Goal: Task Accomplishment & Management: Manage account settings

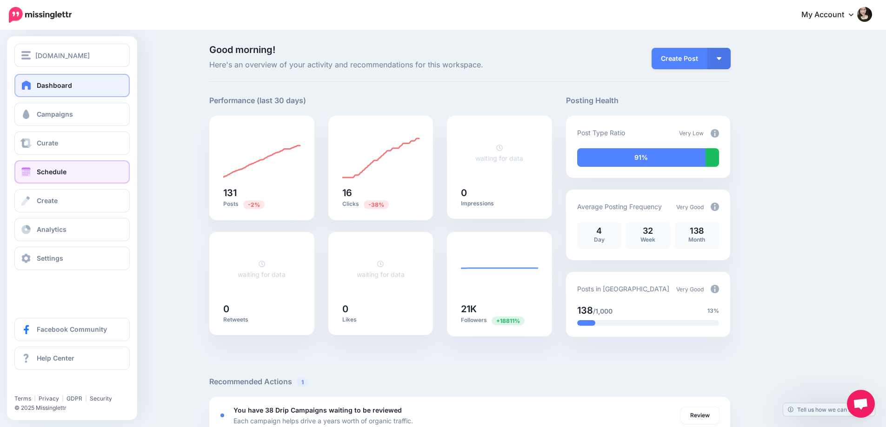
click at [47, 170] on span "Schedule" at bounding box center [52, 172] width 30 height 8
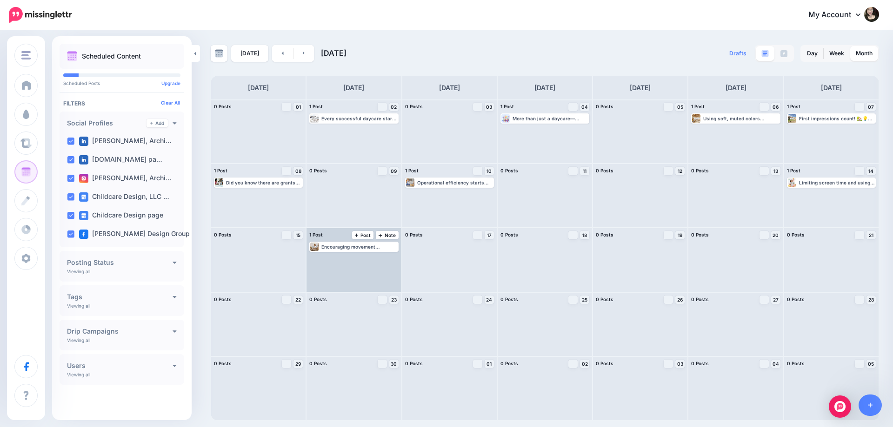
click at [368, 241] on div "1 Post 16 Note Post" at bounding box center [354, 235] width 94 height 14
click at [371, 247] on div "Encouraging movement throughout the day helps children release energy, regulate…" at bounding box center [359, 247] width 76 height 6
click at [342, 260] on span "Edit" at bounding box center [343, 258] width 7 height 5
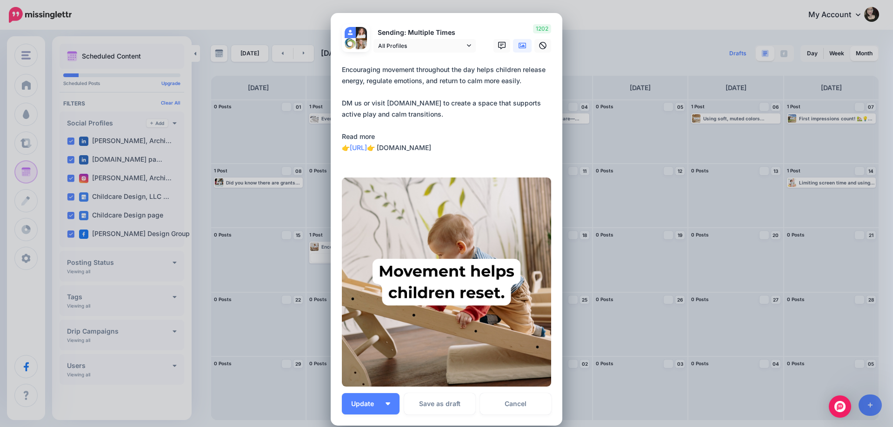
click at [504, 123] on textarea "**********" at bounding box center [449, 114] width 214 height 100
click at [696, 200] on div "Edit Post Loading Sending: Multiple Times" at bounding box center [446, 213] width 893 height 427
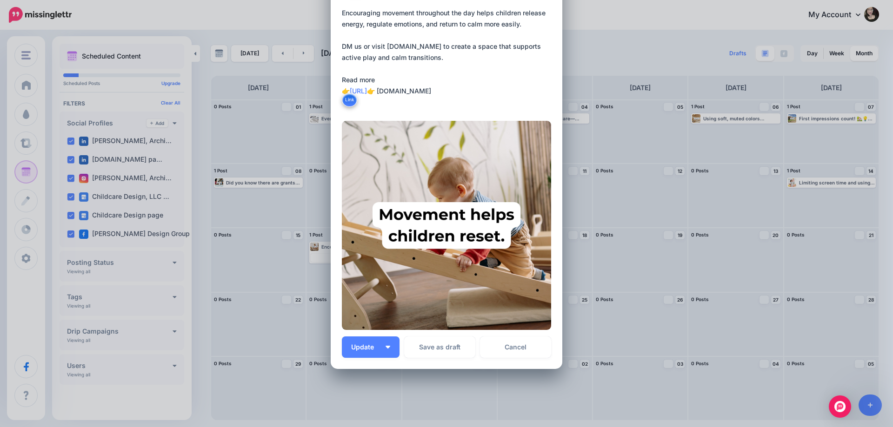
scroll to position [100, 0]
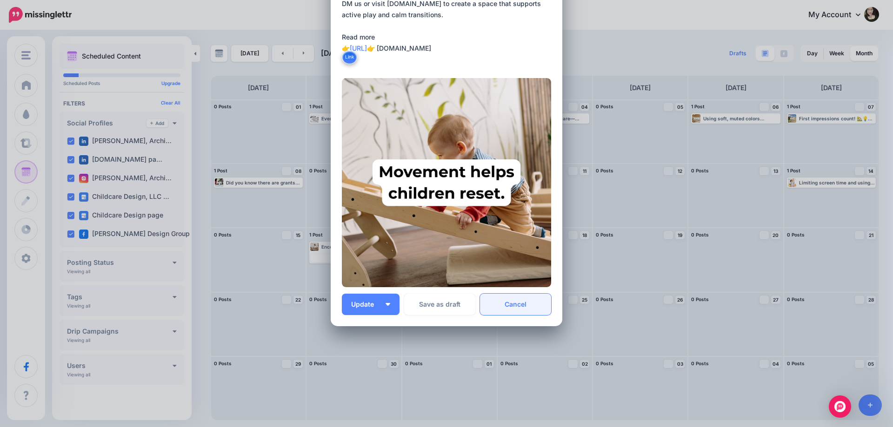
click at [522, 304] on link "Cancel" at bounding box center [515, 304] width 71 height 21
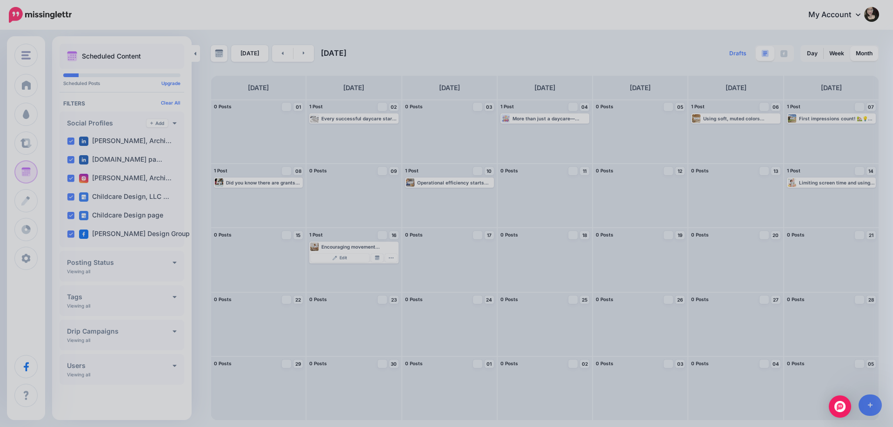
scroll to position [0, 0]
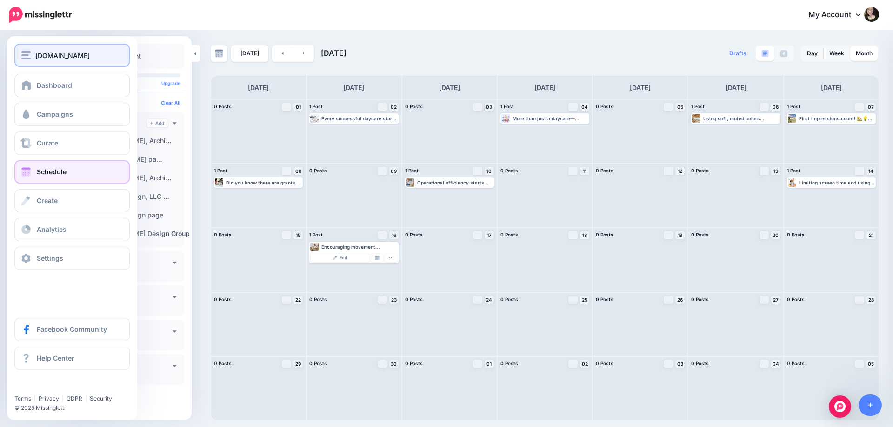
click at [59, 65] on button "[DOMAIN_NAME]" at bounding box center [71, 55] width 115 height 23
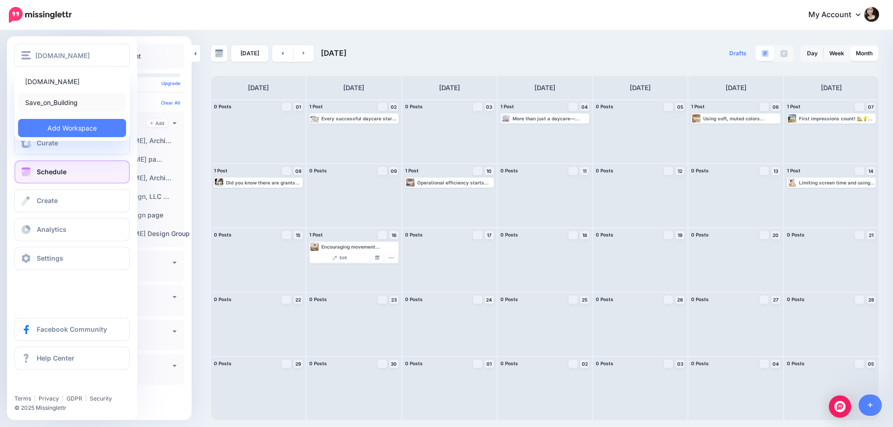
click at [80, 103] on link "Save_on_Building" at bounding box center [72, 102] width 108 height 18
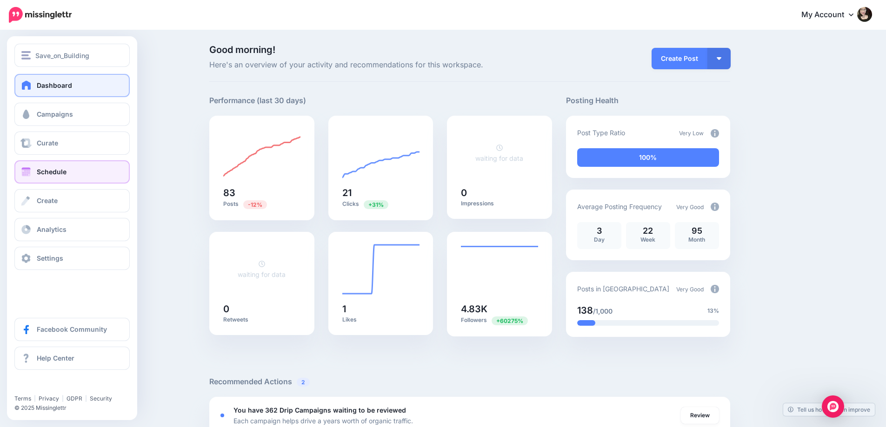
click at [67, 172] on link "Schedule" at bounding box center [71, 171] width 115 height 23
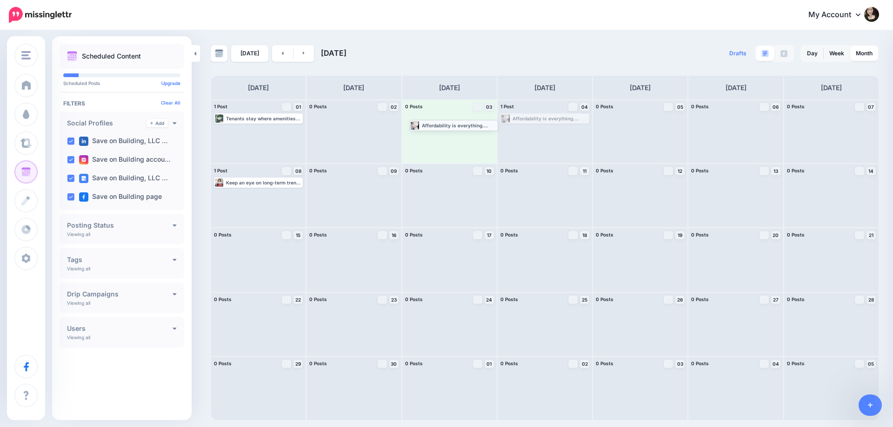
drag, startPoint x: 547, startPoint y: 120, endPoint x: 456, endPoint y: 127, distance: 90.5
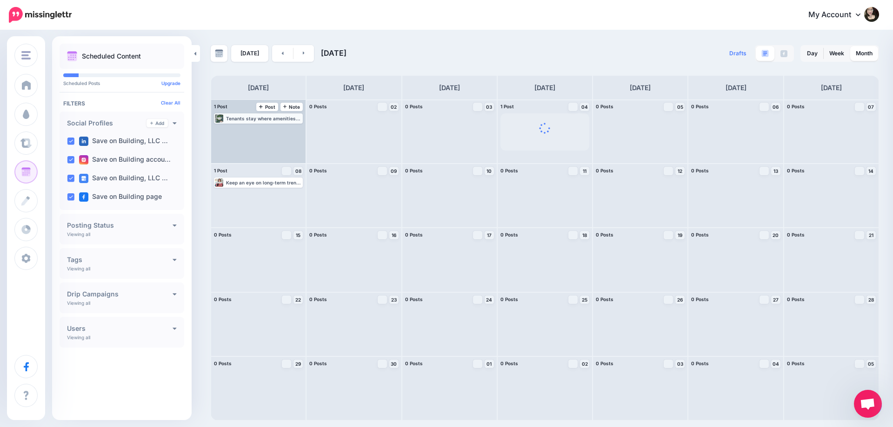
click at [265, 119] on div "Tenants stay where amenities and infrastructure support their daily lives, thin…" at bounding box center [264, 119] width 76 height 6
click at [259, 130] on link "Edit" at bounding box center [244, 130] width 58 height 8
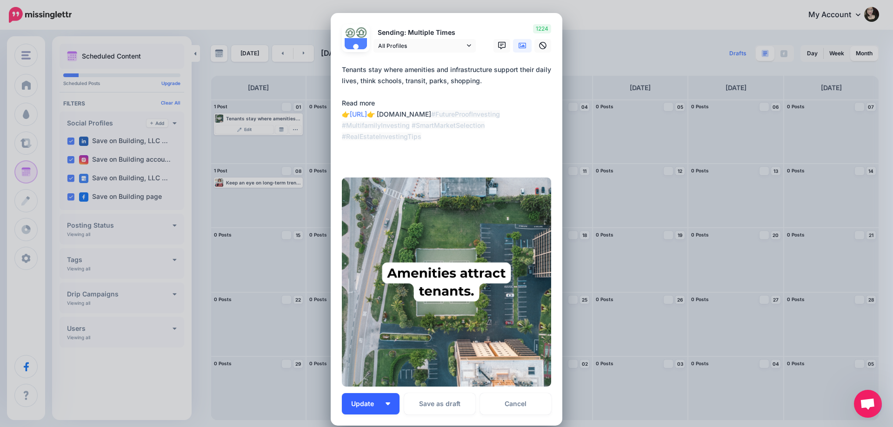
click at [379, 401] on span "Update" at bounding box center [366, 404] width 30 height 7
click at [367, 396] on button "Update" at bounding box center [371, 404] width 58 height 21
drag, startPoint x: 361, startPoint y: 405, endPoint x: 369, endPoint y: 396, distance: 11.5
click at [361, 404] on span "Update" at bounding box center [366, 404] width 30 height 7
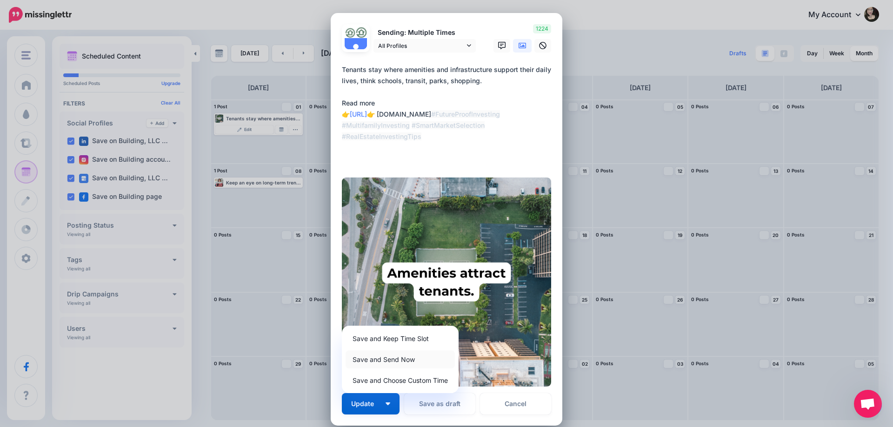
click at [379, 365] on link "Save and Send Now" at bounding box center [400, 360] width 109 height 18
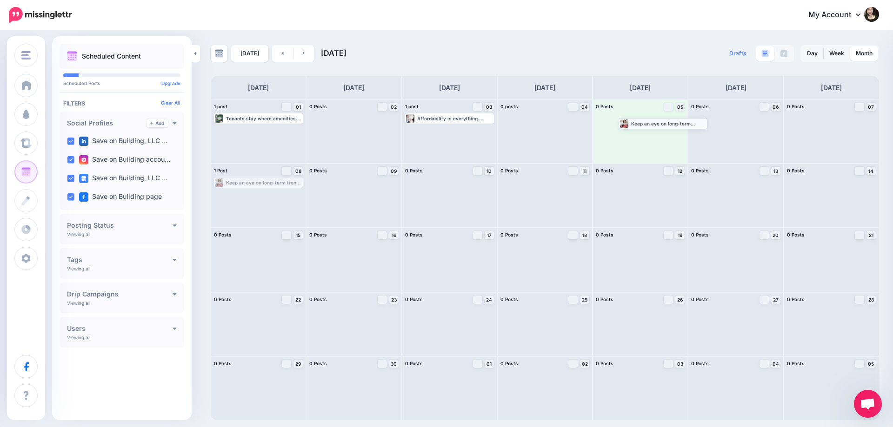
drag, startPoint x: 258, startPoint y: 180, endPoint x: 663, endPoint y: 121, distance: 409.1
click at [314, 51] on div "Today September 2025" at bounding box center [378, 53] width 334 height 17
click at [302, 60] on link at bounding box center [304, 53] width 21 height 17
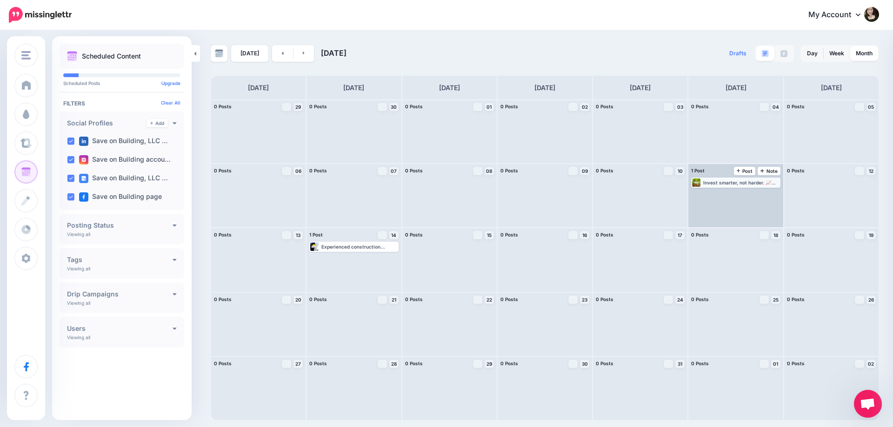
click at [720, 184] on div "Invest smarter, not harder. 📈 Commercial real estate helps you diversify and gr…" at bounding box center [741, 183] width 76 height 6
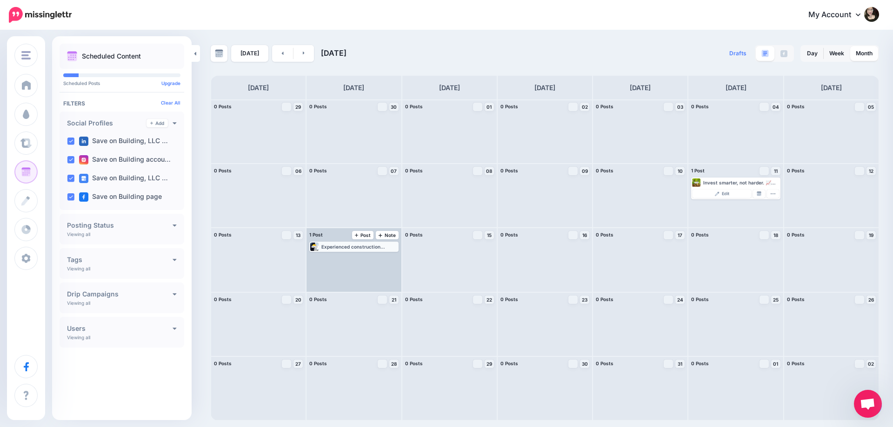
click at [333, 248] on div "Experienced construction accident lawyers are crucial for navigating the comple…" at bounding box center [359, 247] width 76 height 6
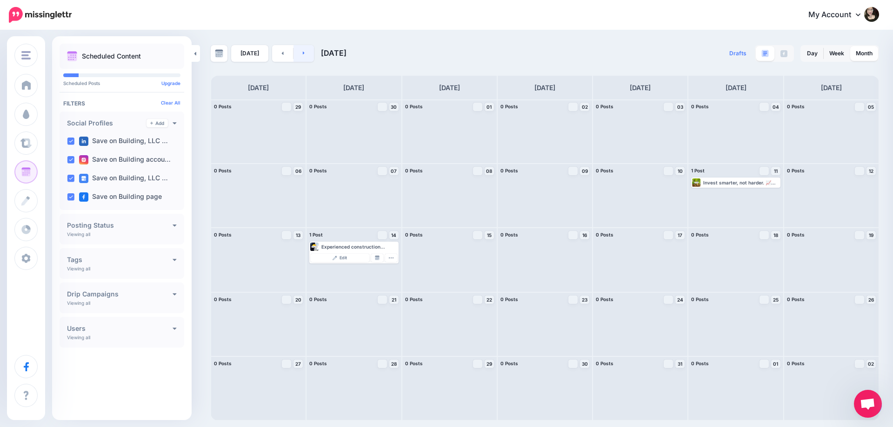
click at [303, 55] on icon at bounding box center [304, 53] width 2 height 6
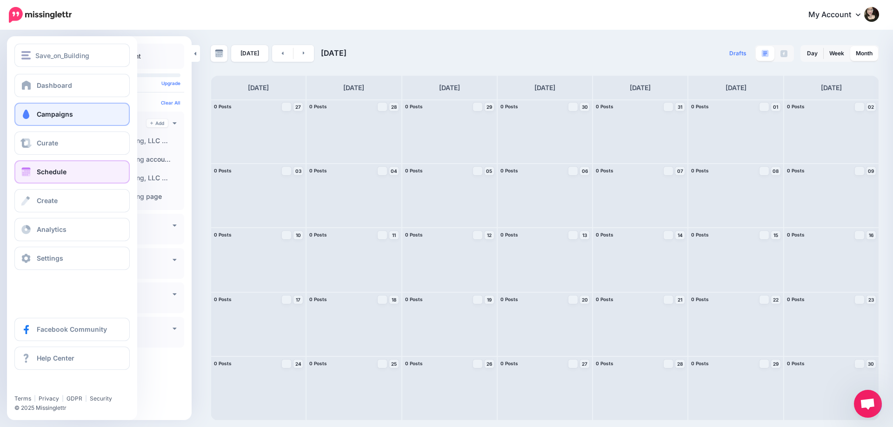
click at [47, 118] on link "Campaigns" at bounding box center [71, 114] width 115 height 23
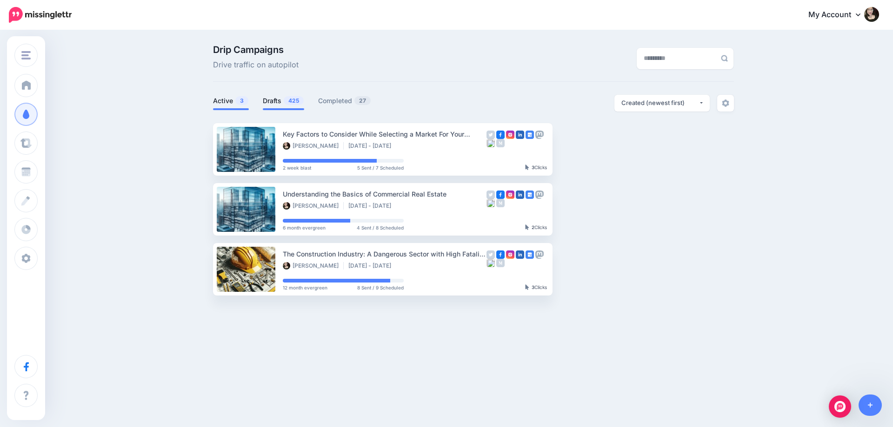
click at [272, 104] on link "Drafts 425" at bounding box center [283, 100] width 41 height 11
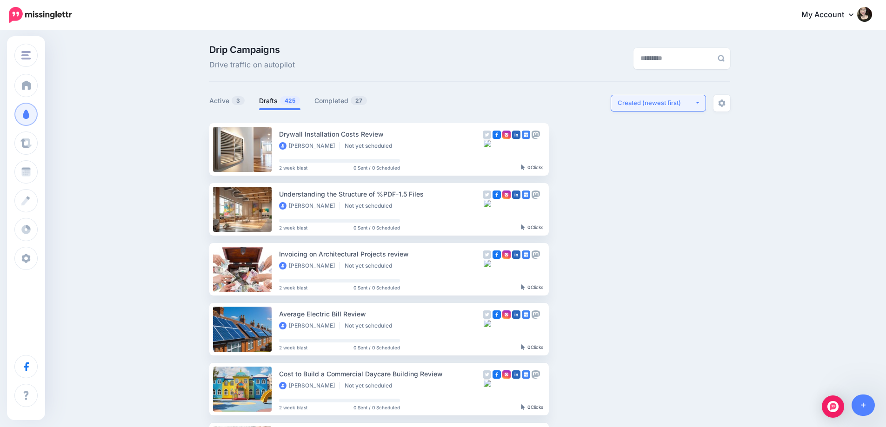
click at [669, 106] on div "Created (newest first)" at bounding box center [656, 103] width 77 height 9
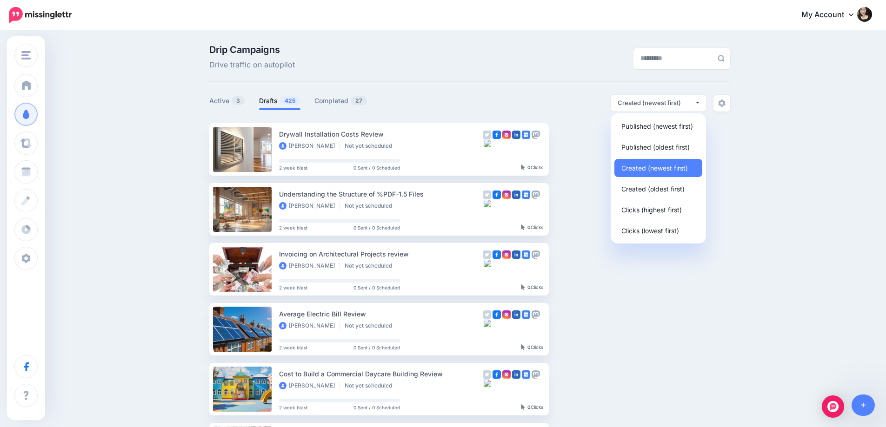
click at [478, 80] on div "Drip Campaigns Drive traffic on autopilot" at bounding box center [469, 63] width 521 height 37
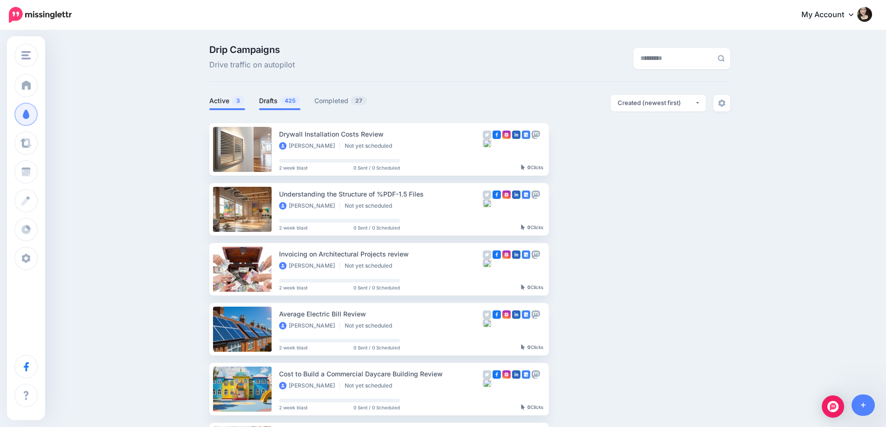
click at [224, 101] on link "Active 3" at bounding box center [227, 100] width 36 height 11
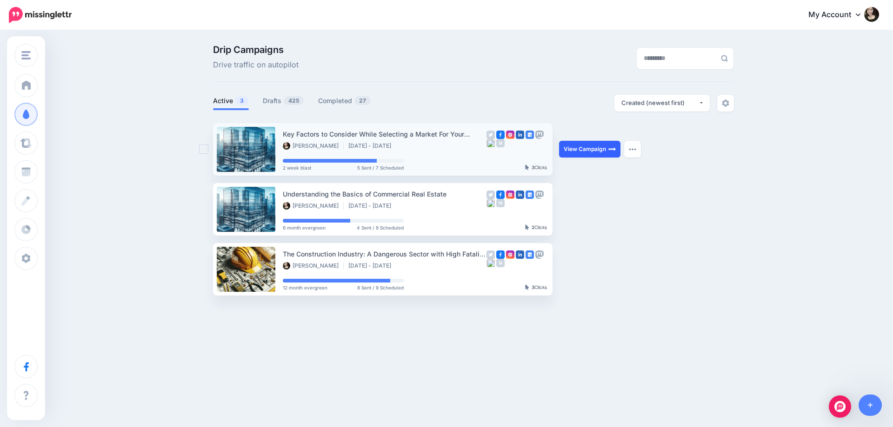
click at [588, 152] on link "View Campaign" at bounding box center [589, 149] width 61 height 17
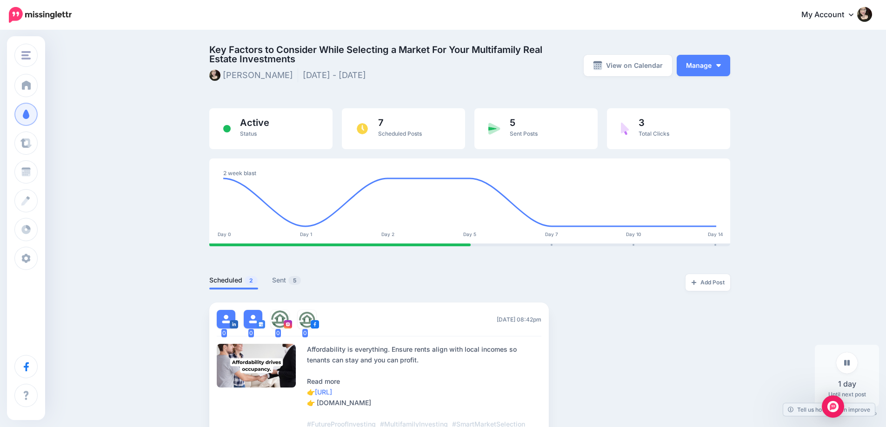
click at [62, 227] on div "Key Factors to Consider While Selecting a Market For Your Multifamily Real Esta…" at bounding box center [443, 347] width 886 height 633
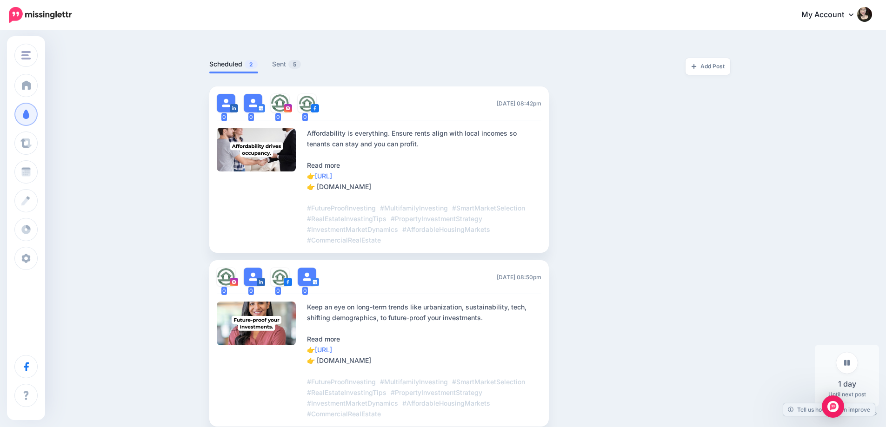
scroll to position [309, 0]
